Goal: Information Seeking & Learning: Understand process/instructions

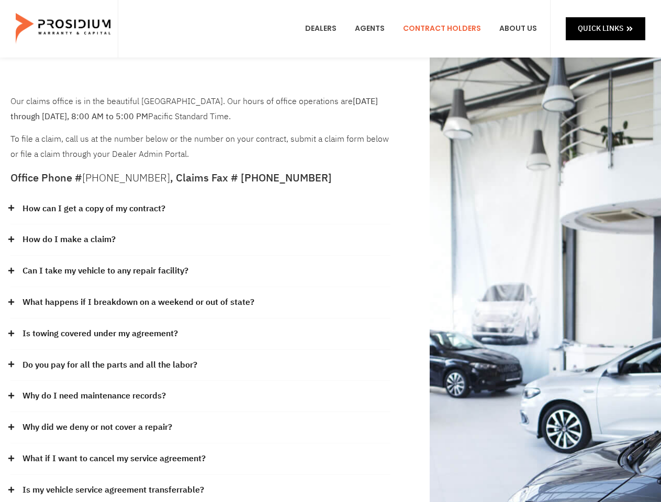
click at [330, 251] on div "How do I make a claim?" at bounding box center [200, 239] width 380 height 31
click at [200, 209] on div "How can I get a copy of my contract?" at bounding box center [200, 209] width 380 height 31
click at [93, 209] on link "How can I get a copy of my contract?" at bounding box center [93, 208] width 143 height 15
click at [200, 240] on div "How do I make a claim?" at bounding box center [200, 239] width 380 height 31
click at [69, 240] on link "How do I make a claim?" at bounding box center [68, 239] width 93 height 15
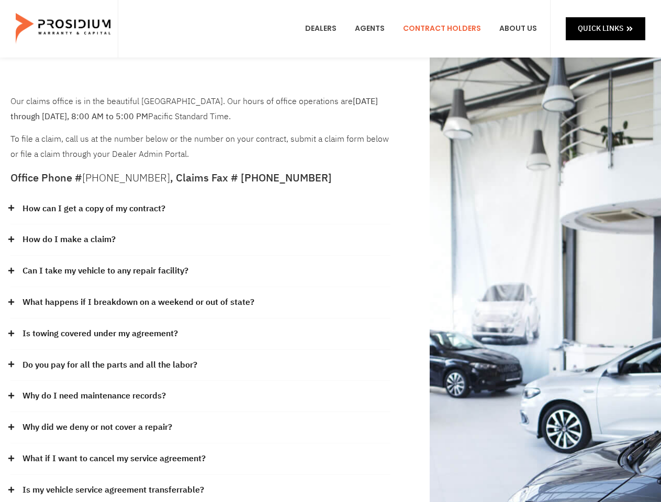
click at [200, 272] on div "Can I take my vehicle to any repair facility?" at bounding box center [200, 271] width 380 height 31
click at [106, 271] on link "Can I take my vehicle to any repair facility?" at bounding box center [105, 271] width 166 height 15
click at [200, 303] on link "What happens if I breakdown on a weekend or out of state?" at bounding box center [138, 302] width 232 height 15
click at [137, 302] on link "What happens if I breakdown on a weekend or out of state?" at bounding box center [138, 302] width 232 height 15
click at [200, 334] on div "Is towing covered under my agreement?" at bounding box center [200, 334] width 380 height 31
